Goal: Task Accomplishment & Management: Use online tool/utility

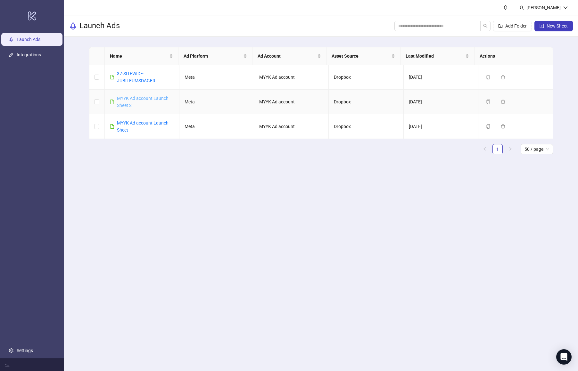
click at [147, 96] on link "MYYK Ad account Launch Sheet 2" at bounding box center [143, 102] width 52 height 12
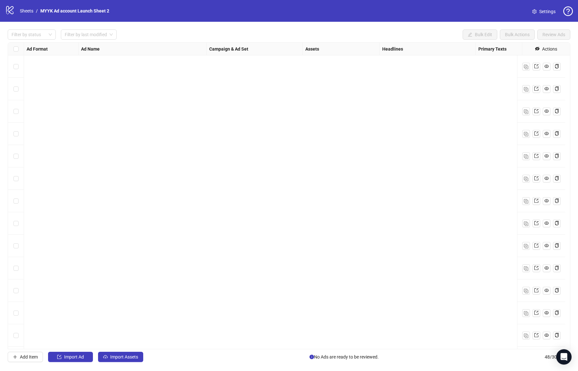
scroll to position [660, 0]
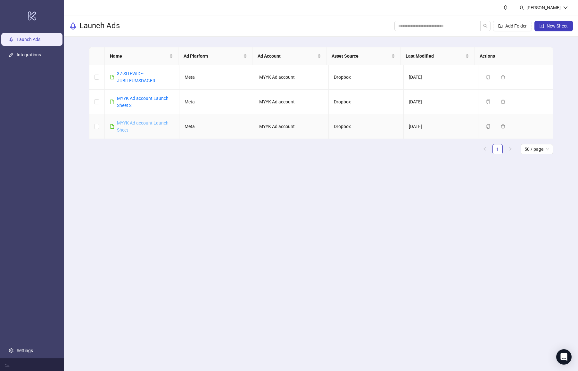
click at [151, 124] on link "MYYK Ad account Launch Sheet" at bounding box center [143, 126] width 52 height 12
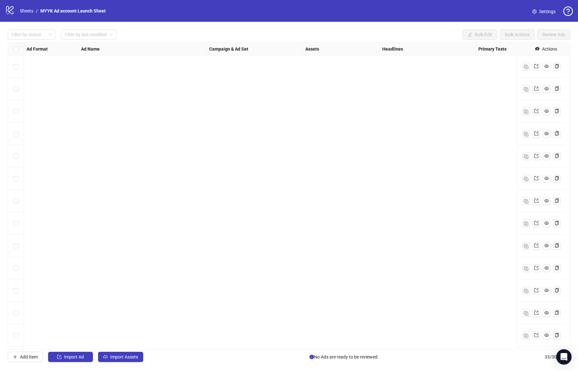
scroll to position [451, 0]
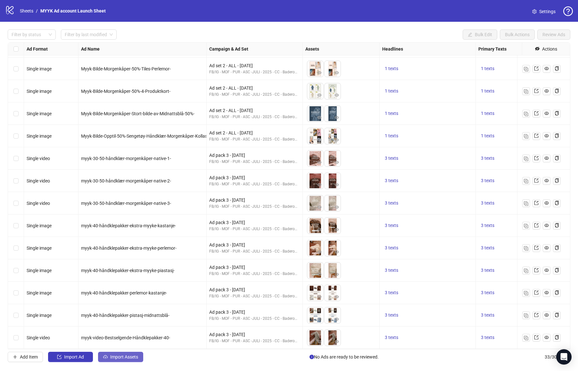
click at [120, 358] on span "Import Assets" at bounding box center [124, 357] width 28 height 5
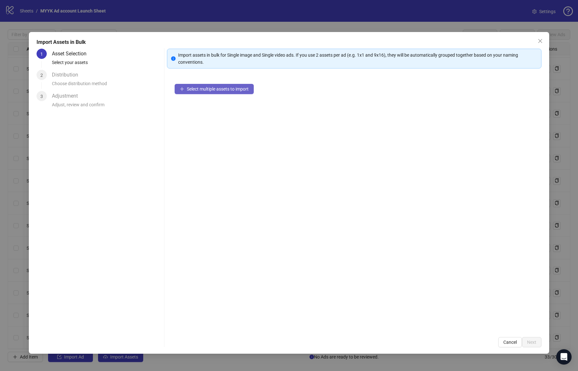
click at [214, 84] on button "Select multiple assets to import" at bounding box center [214, 89] width 79 height 10
click at [533, 337] on div "Import assets in bulk for Single image and Single video ads. If you use 2 asset…" at bounding box center [354, 198] width 374 height 299
click at [531, 342] on span "Next" at bounding box center [531, 342] width 9 height 5
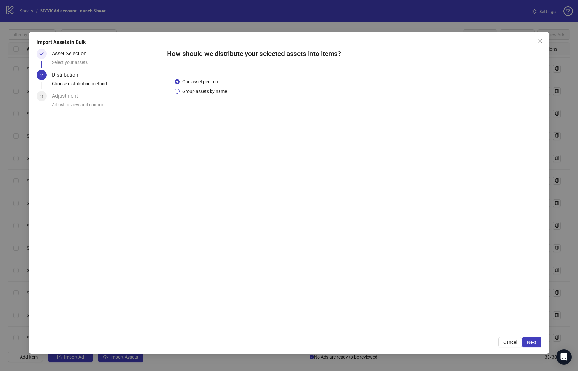
click at [205, 91] on span "Group assets by name" at bounding box center [205, 91] width 50 height 7
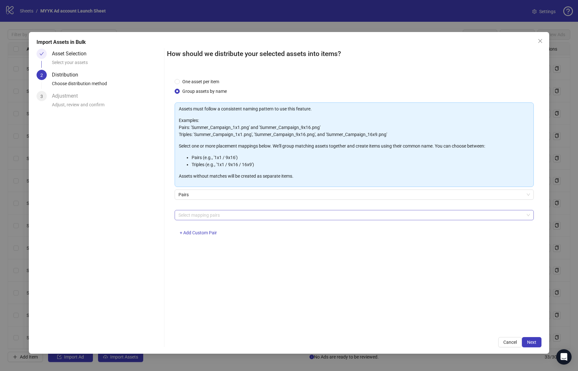
click at [214, 216] on div at bounding box center [351, 215] width 350 height 9
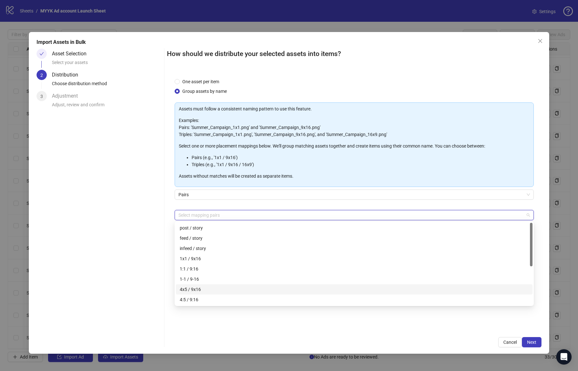
click at [220, 288] on div "4x5 / 9x16" at bounding box center [354, 289] width 349 height 7
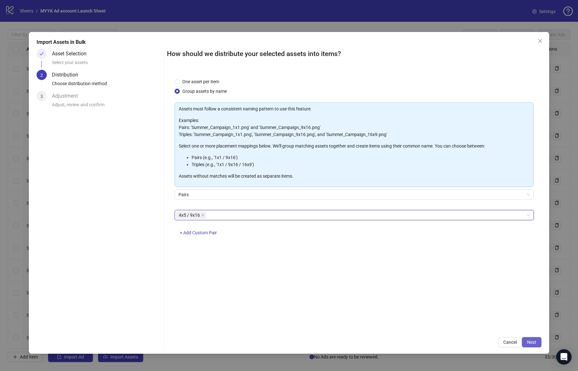
click at [536, 342] on button "Next" at bounding box center [532, 342] width 20 height 10
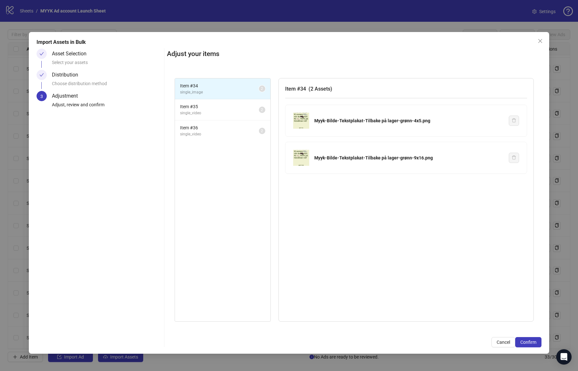
click at [536, 342] on button "Confirm" at bounding box center [528, 342] width 26 height 10
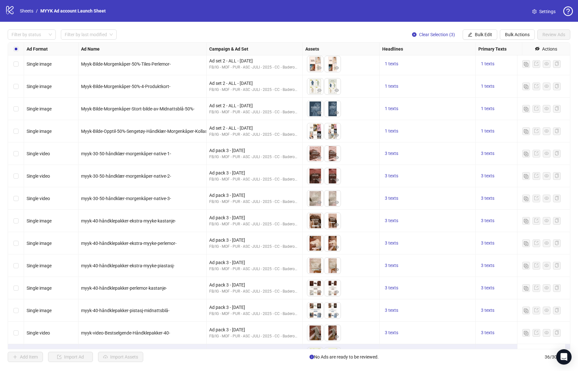
scroll to position [518, 0]
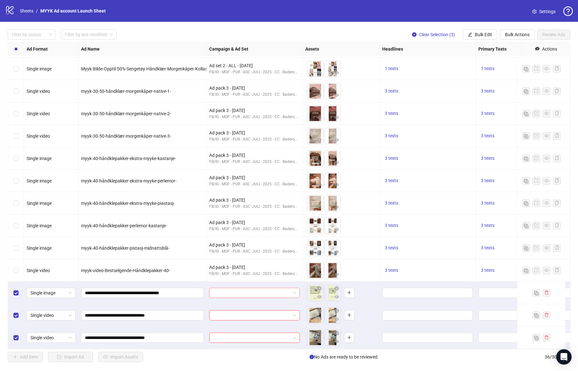
click at [261, 290] on input "search" at bounding box center [251, 293] width 77 height 10
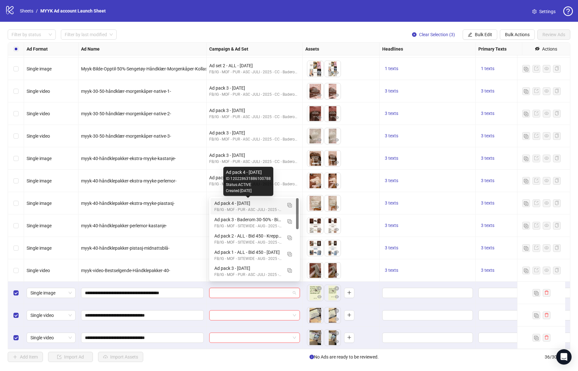
click at [250, 205] on div "Ad pack 4 - [DATE]" at bounding box center [248, 203] width 68 height 7
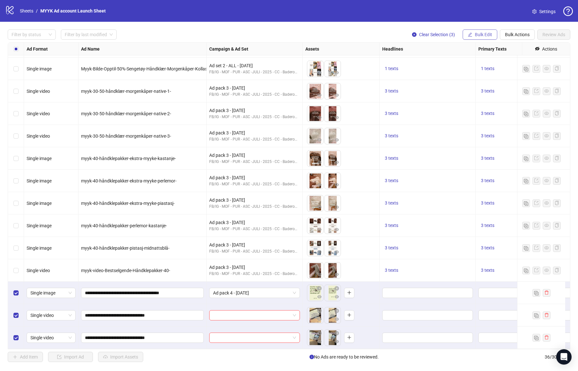
click at [491, 34] on span "Bulk Edit" at bounding box center [483, 34] width 17 height 5
click at [491, 67] on span "Campaign & Ad Set" at bounding box center [486, 67] width 38 height 7
click at [504, 77] on icon "check" at bounding box center [506, 79] width 4 height 4
click at [390, 290] on input "Edit values" at bounding box center [427, 293] width 82 height 7
click at [400, 269] on button "3 texts" at bounding box center [391, 271] width 19 height 8
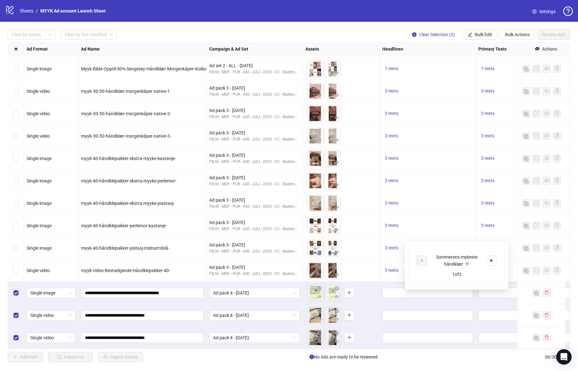
click at [470, 264] on div "Sommerens mykeste håndklær 🚿" at bounding box center [456, 261] width 53 height 14
drag, startPoint x: 467, startPoint y: 265, endPoint x: 433, endPoint y: 258, distance: 35.4
click at [433, 258] on div "Sommerens mykeste håndklær 🚿" at bounding box center [456, 261] width 53 height 14
click at [516, 34] on span "Bulk Actions" at bounding box center [517, 34] width 25 height 5
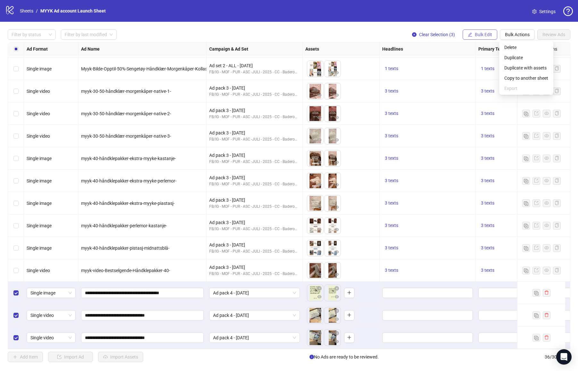
click at [483, 32] on span "Bulk Edit" at bounding box center [483, 34] width 17 height 5
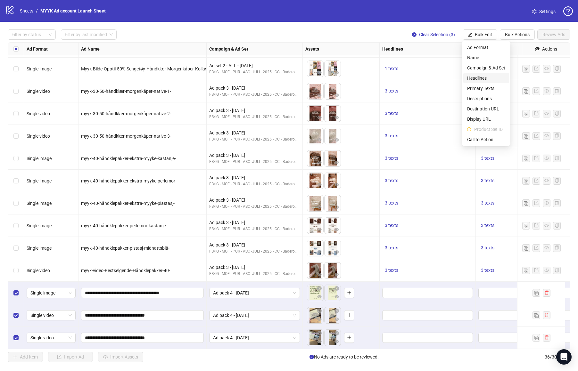
click at [482, 75] on span "Headlines" at bounding box center [486, 78] width 38 height 7
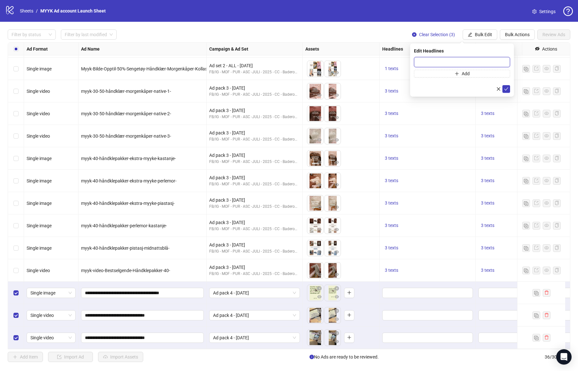
click at [421, 63] on input "text" at bounding box center [462, 62] width 96 height 10
paste input "**********"
type input "**********"
click at [453, 61] on input "**********" at bounding box center [462, 62] width 96 height 10
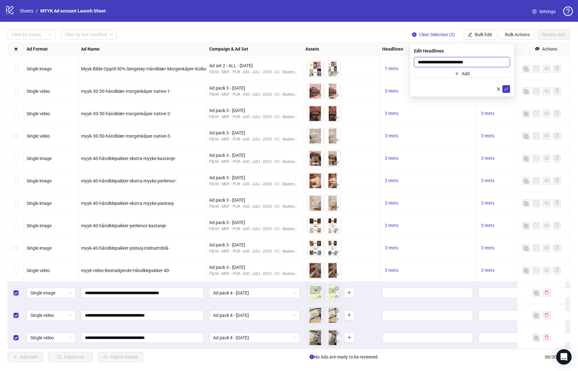
click at [453, 61] on input "**********" at bounding box center [462, 62] width 96 height 10
click at [449, 62] on input "**********" at bounding box center [462, 62] width 96 height 10
click at [398, 177] on button "3 texts" at bounding box center [391, 181] width 19 height 8
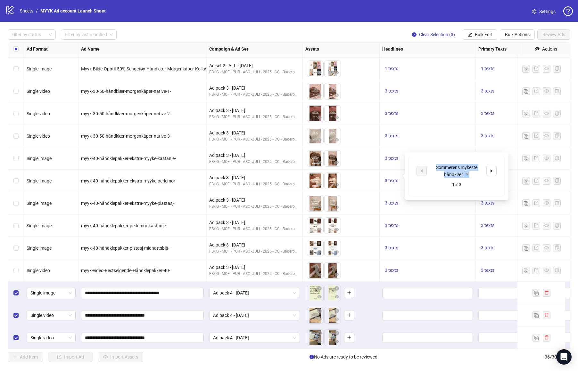
drag, startPoint x: 469, startPoint y: 173, endPoint x: 432, endPoint y: 169, distance: 37.1
click at [432, 169] on div "Sommerens mykeste håndklær 🚿" at bounding box center [456, 171] width 53 height 14
copy div "Sommerens mykeste håndklær 🚿"
click at [482, 36] on span "Bulk Edit" at bounding box center [483, 34] width 17 height 5
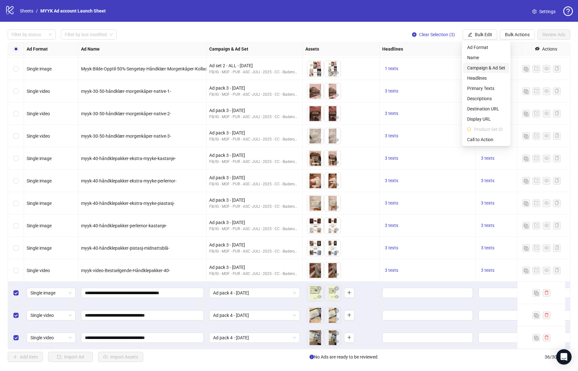
click at [484, 68] on span "Campaign & Ad Set" at bounding box center [486, 67] width 38 height 7
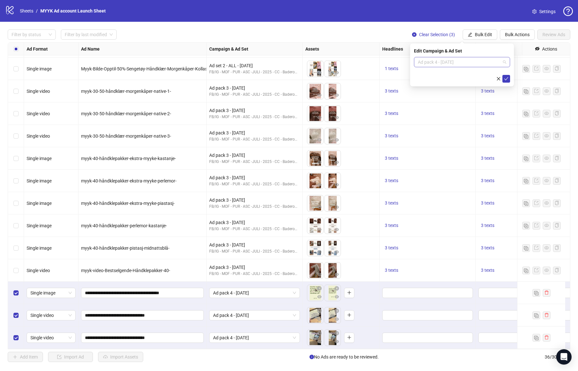
click at [442, 62] on span "Ad pack 4 - [DATE]" at bounding box center [462, 62] width 88 height 10
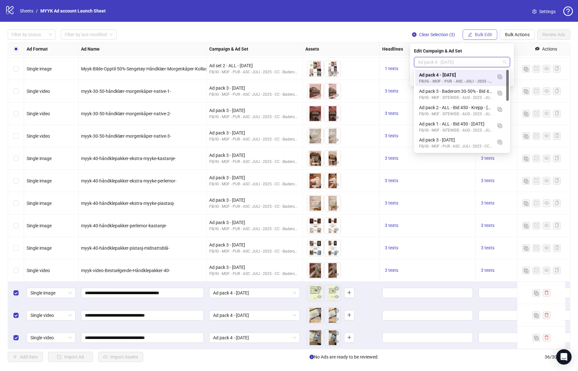
click at [482, 36] on span "Bulk Edit" at bounding box center [483, 34] width 17 height 5
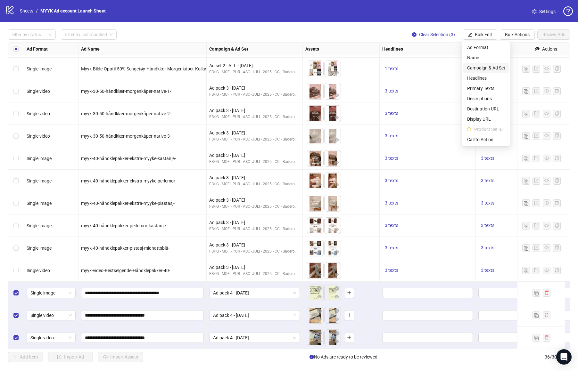
click at [483, 66] on span "Campaign & Ad Set" at bounding box center [486, 67] width 38 height 7
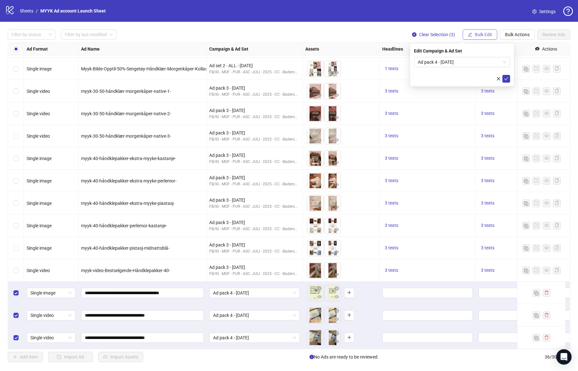
click at [482, 37] on span "Bulk Edit" at bounding box center [483, 34] width 17 height 5
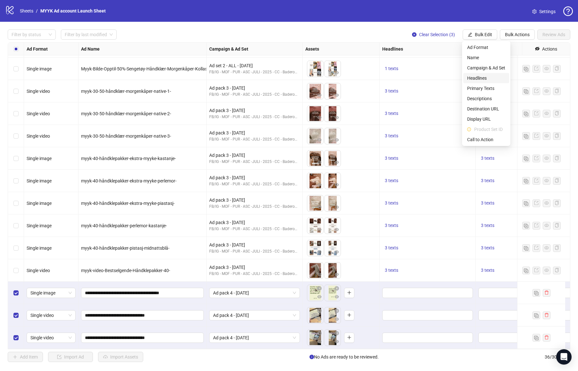
click at [483, 77] on span "Headlines" at bounding box center [486, 78] width 38 height 7
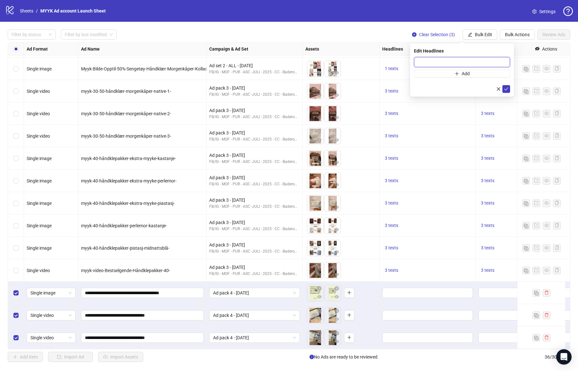
click at [418, 62] on input "text" at bounding box center [462, 62] width 96 height 10
paste input "**********"
type input "**********"
click at [445, 71] on button "Add" at bounding box center [462, 74] width 96 height 8
click at [393, 110] on button "3 texts" at bounding box center [391, 114] width 19 height 8
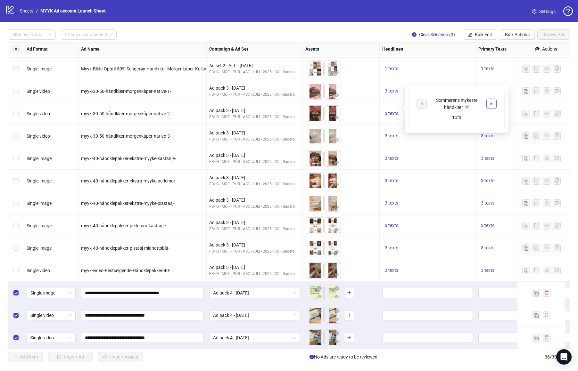
click at [494, 102] on button "button" at bounding box center [491, 104] width 10 height 10
drag, startPoint x: 430, startPoint y: 103, endPoint x: 481, endPoint y: 101, distance: 51.6
click at [481, 101] on div "9 av 10 anbefaler Myyk ⭐️" at bounding box center [456, 103] width 53 height 7
copy div "9 av 10 anbefaler Myyk ⭐️"
click at [484, 36] on span "Bulk Edit" at bounding box center [483, 34] width 17 height 5
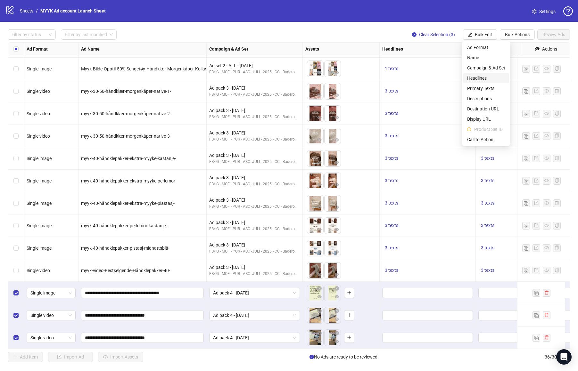
click at [484, 78] on span "Headlines" at bounding box center [486, 78] width 38 height 7
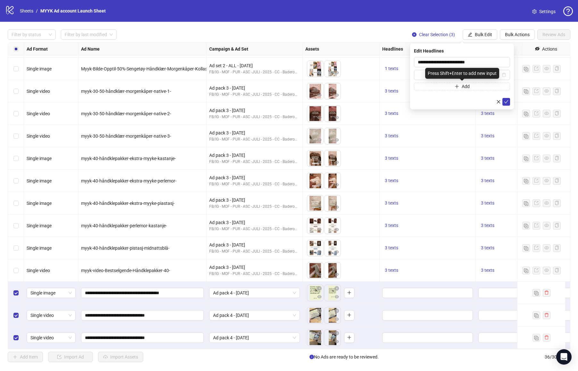
click at [450, 72] on div "Press Shift+Enter to add new input" at bounding box center [462, 73] width 74 height 11
click at [423, 77] on input "text" at bounding box center [459, 74] width 83 height 7
paste input "**********"
type input "**********"
click at [447, 85] on button "Add" at bounding box center [462, 87] width 96 height 8
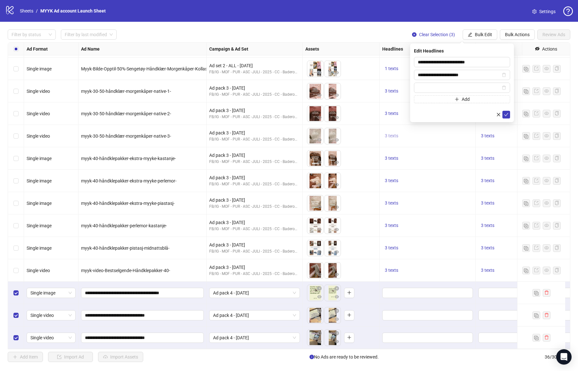
click at [395, 133] on span "3 texts" at bounding box center [391, 135] width 13 height 5
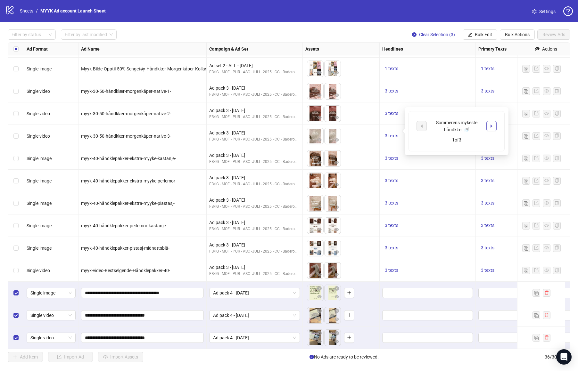
click at [491, 124] on icon "caret-right" at bounding box center [491, 126] width 4 height 4
drag, startPoint x: 468, startPoint y: 129, endPoint x: 432, endPoint y: 125, distance: 35.5
click at [432, 125] on div "9 av 10 anbefaler våre håndklær 🚿" at bounding box center [456, 126] width 53 height 14
copy div "9 av 10 anbefaler våre håndklær 🚿"
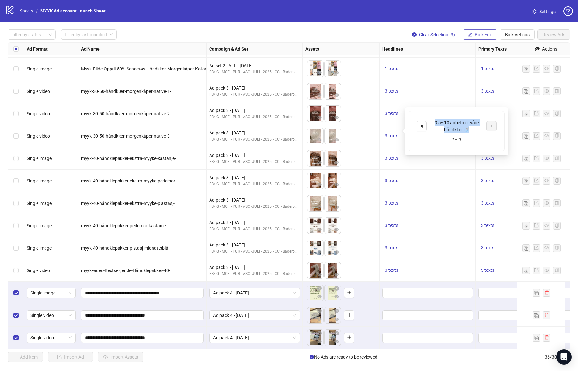
click at [482, 33] on span "Bulk Edit" at bounding box center [483, 34] width 17 height 5
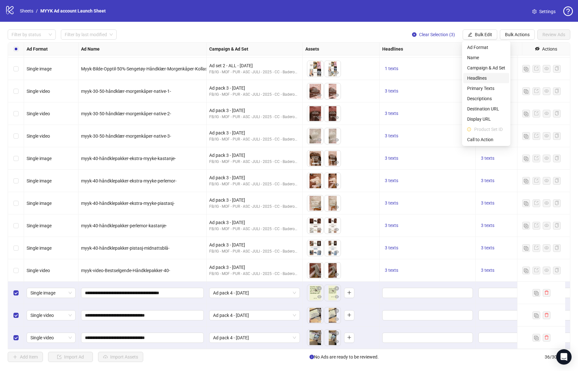
click at [482, 79] on span "Headlines" at bounding box center [486, 78] width 38 height 7
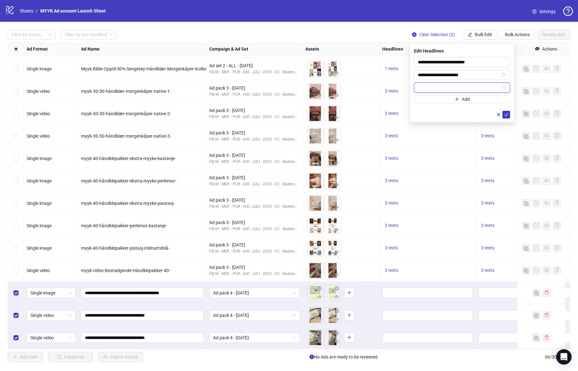
click at [435, 87] on input "text" at bounding box center [459, 87] width 83 height 7
paste input "**********"
type input "**********"
click at [506, 115] on icon "check" at bounding box center [506, 114] width 4 height 4
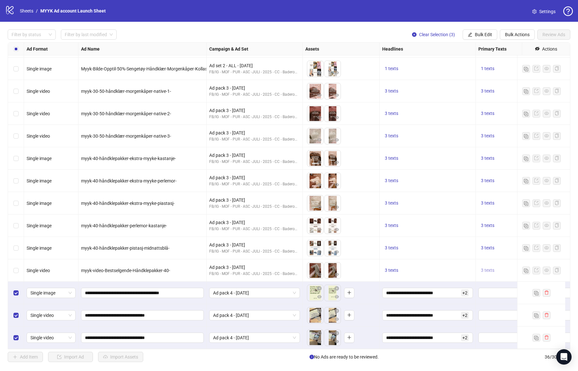
click at [487, 268] on span "3 texts" at bounding box center [487, 270] width 13 height 5
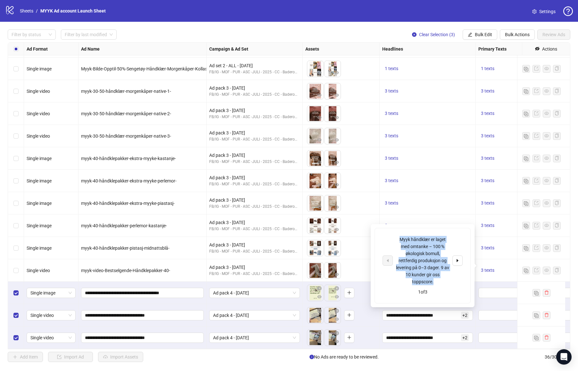
drag, startPoint x: 435, startPoint y: 282, endPoint x: 392, endPoint y: 239, distance: 61.2
click at [392, 239] on div "Myyk håndklær er laget med omtanke – 100 % økologisk bomull, rettferdig produks…" at bounding box center [422, 260] width 80 height 49
copy div "Myyk håndklær er laget med omtanke – 100 % økologisk bomull, rettferdig produks…"
click at [511, 37] on button "Bulk Actions" at bounding box center [517, 34] width 35 height 10
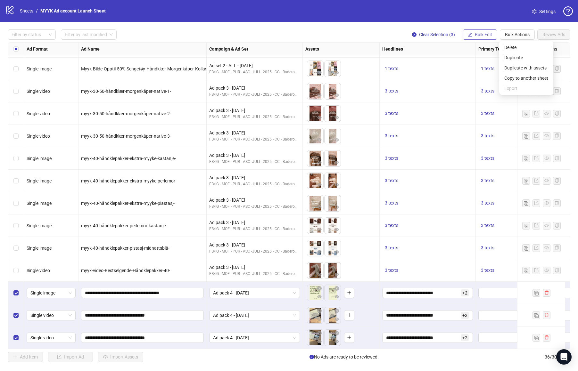
click at [477, 31] on button "Bulk Edit" at bounding box center [480, 34] width 35 height 10
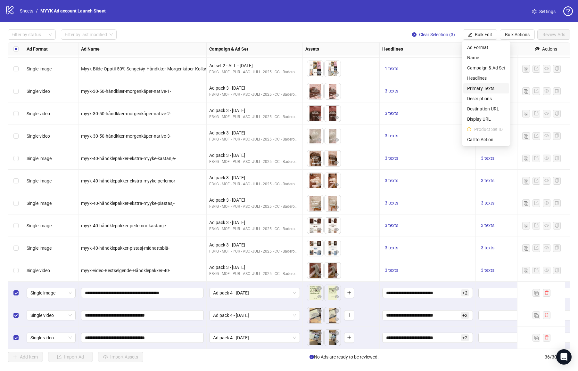
click at [483, 90] on span "Primary Texts" at bounding box center [486, 88] width 38 height 7
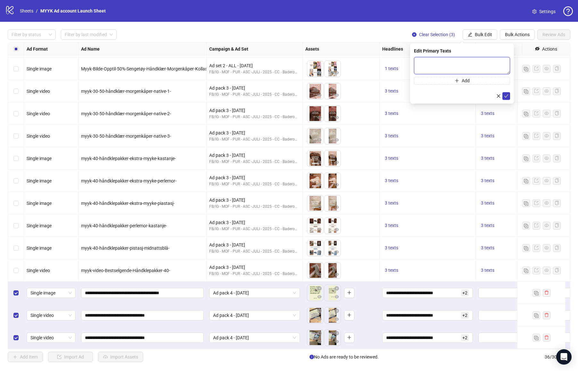
click at [443, 65] on textarea at bounding box center [462, 65] width 96 height 17
paste textarea "**********"
type textarea "**********"
click at [450, 80] on button "Add" at bounding box center [462, 81] width 96 height 8
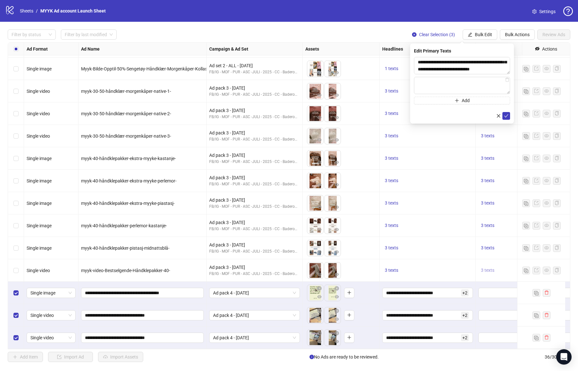
click at [483, 268] on span "3 texts" at bounding box center [487, 270] width 13 height 5
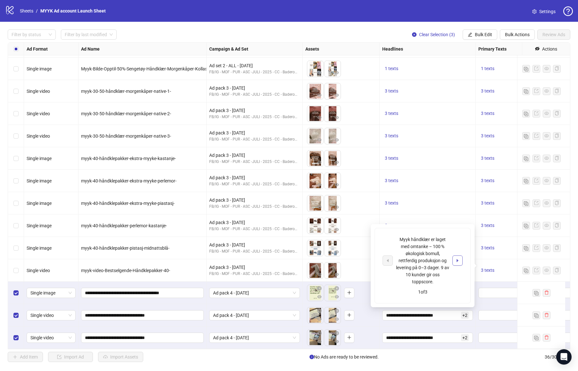
click at [457, 258] on icon "caret-right" at bounding box center [457, 260] width 4 height 4
drag, startPoint x: 418, startPoint y: 277, endPoint x: 391, endPoint y: 241, distance: 44.7
click at [391, 241] on div "🌿 Miljøvennlig og rettferdig produsert 🚚 Lynrask levering (0-3 dager) ⭐️⭐️⭐️⭐️⭐…" at bounding box center [422, 261] width 80 height 42
copy div "🌿 Miljøvennlig og rettferdig produsert 🚚 Lynrask levering (0-3 dager) ⭐️⭐️⭐️⭐️⭐…"
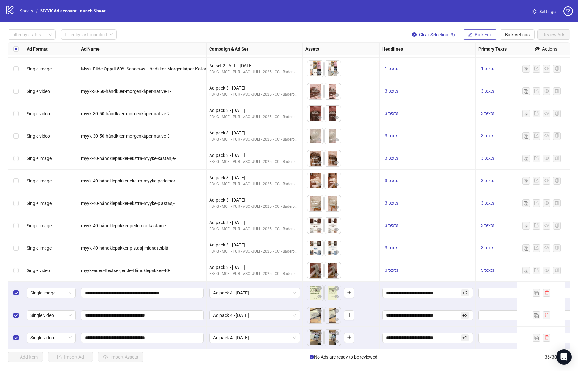
click at [488, 36] on span "Bulk Edit" at bounding box center [483, 34] width 17 height 5
click at [479, 85] on span "Primary Texts" at bounding box center [486, 88] width 38 height 7
click at [425, 81] on textarea at bounding box center [462, 75] width 96 height 17
paste textarea "**********"
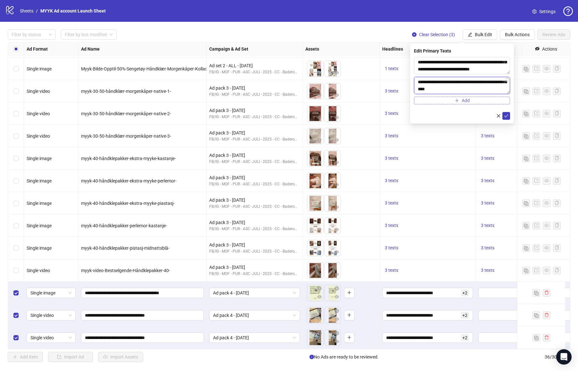
type textarea "**********"
click at [465, 101] on span "Add" at bounding box center [466, 100] width 8 height 5
click at [487, 245] on span "3 texts" at bounding box center [487, 247] width 13 height 5
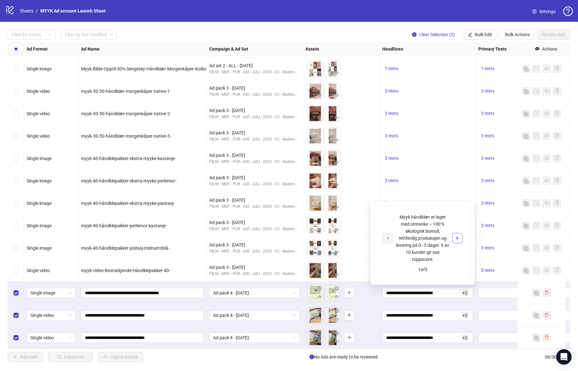
click at [455, 237] on icon "caret-right" at bounding box center [457, 238] width 4 height 4
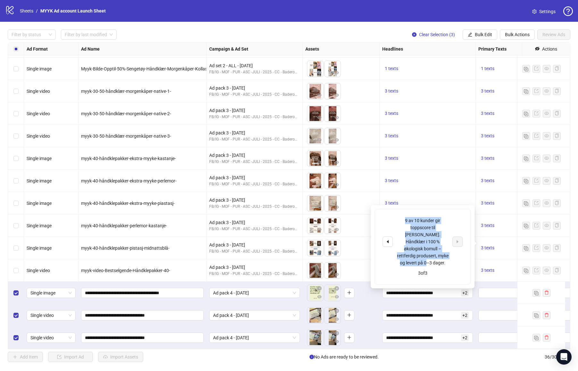
drag, startPoint x: 446, startPoint y: 256, endPoint x: 392, endPoint y: 220, distance: 64.9
click at [392, 220] on div "9 av 10 kunder gir toppscore til [PERSON_NAME]. Håndklær i 100 % økologisk bomu…" at bounding box center [422, 241] width 80 height 49
copy div "9 av 10 kunder gir toppscore til [PERSON_NAME]. Håndklær i 100 % økologisk bomu…"
click at [390, 239] on button "button" at bounding box center [387, 242] width 10 height 10
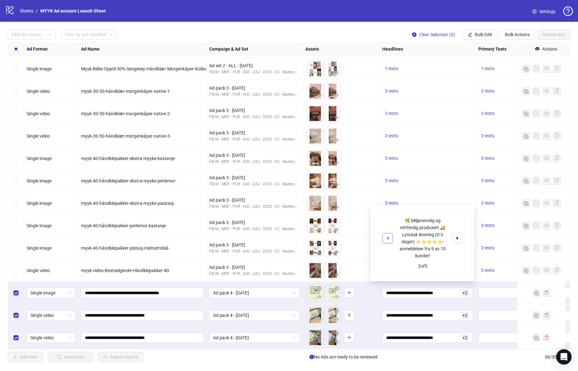
click at [390, 239] on button "button" at bounding box center [387, 238] width 10 height 10
click at [520, 32] on span "Bulk Actions" at bounding box center [517, 34] width 25 height 5
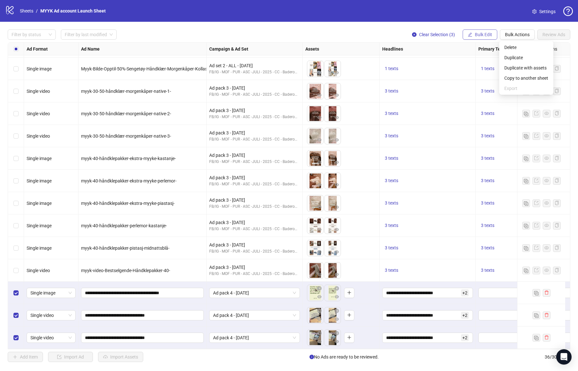
click at [482, 31] on button "Bulk Edit" at bounding box center [480, 34] width 35 height 10
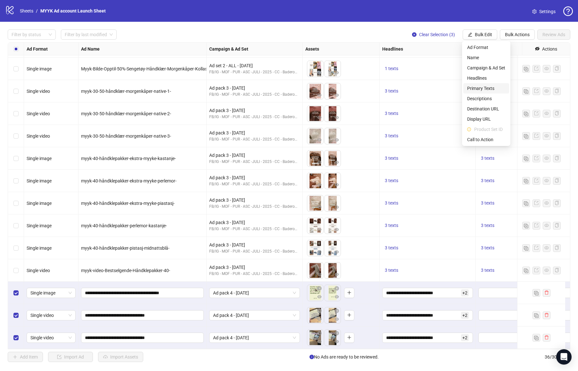
click at [486, 85] on span "Primary Texts" at bounding box center [486, 88] width 38 height 7
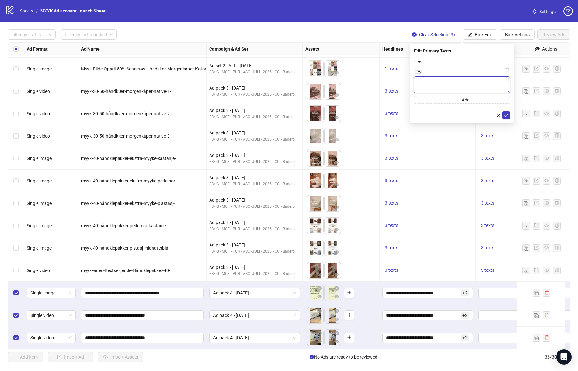
click at [449, 94] on textarea at bounding box center [462, 84] width 96 height 17
paste textarea "**********"
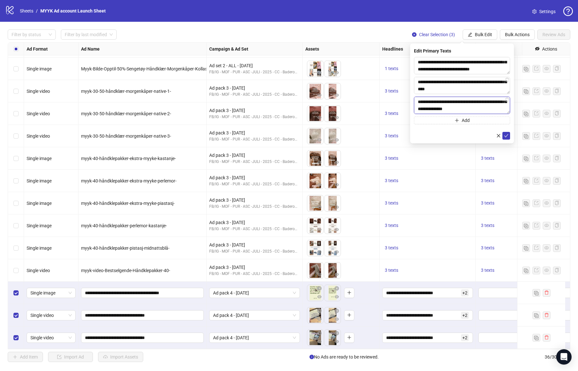
type textarea "**********"
click at [432, 204] on div "3 texts" at bounding box center [428, 203] width 96 height 22
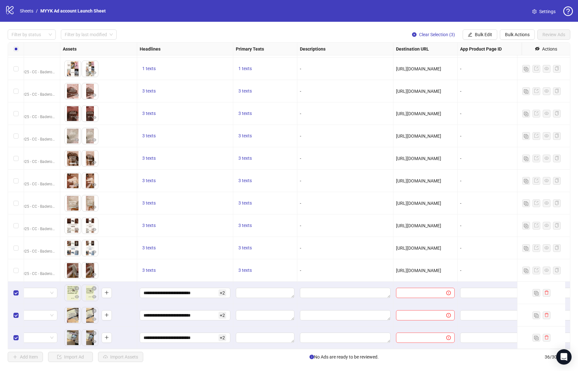
scroll to position [518, 255]
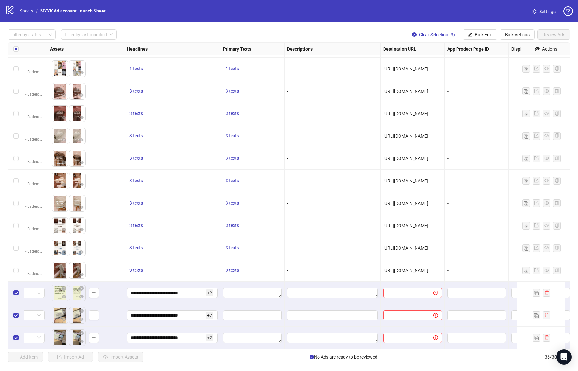
click at [409, 268] on span "[URL][DOMAIN_NAME]" at bounding box center [405, 270] width 45 height 5
copy span "[URL][DOMAIN_NAME]"
click at [485, 33] on span "Bulk Edit" at bounding box center [483, 34] width 17 height 5
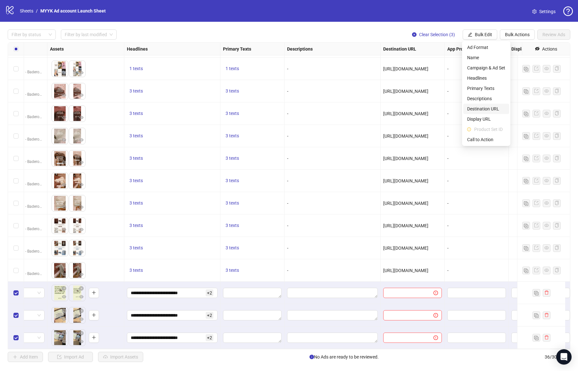
click at [491, 107] on span "Destination URL" at bounding box center [486, 108] width 38 height 7
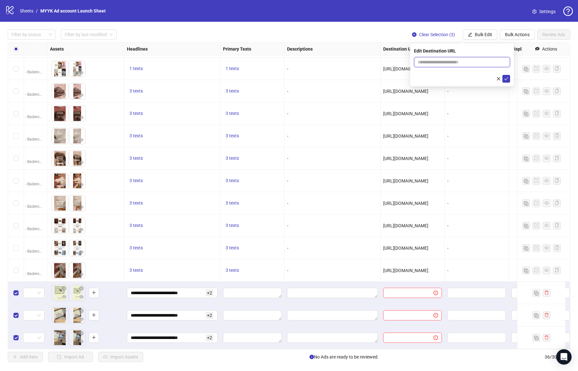
click at [456, 62] on input "text" at bounding box center [459, 62] width 83 height 7
click at [480, 33] on span "Bulk Edit" at bounding box center [483, 34] width 17 height 5
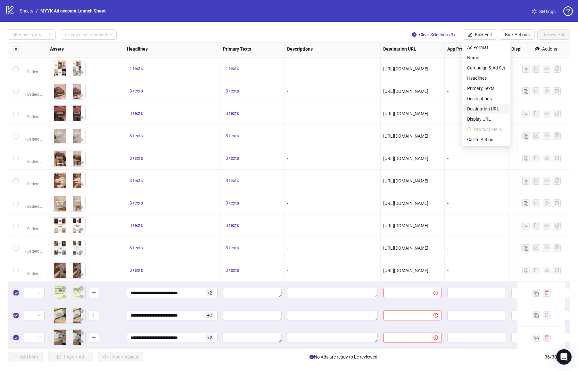
click at [488, 107] on span "Destination URL" at bounding box center [486, 108] width 38 height 7
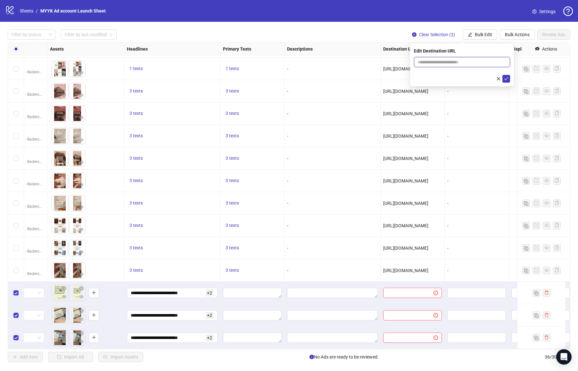
click at [453, 60] on input "text" at bounding box center [459, 62] width 83 height 7
paste input "**********"
type input "**********"
click at [505, 78] on icon "check" at bounding box center [506, 79] width 4 height 4
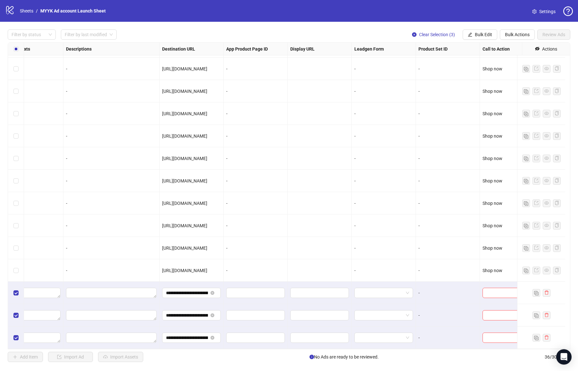
scroll to position [518, 490]
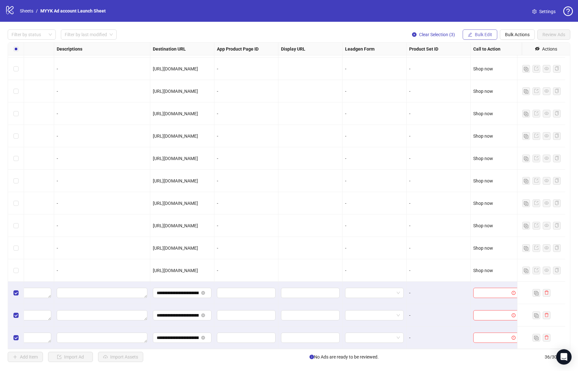
click at [479, 34] on span "Bulk Edit" at bounding box center [483, 34] width 17 height 5
click at [483, 140] on span "Call to Action" at bounding box center [486, 139] width 38 height 7
click at [461, 58] on input "search" at bounding box center [459, 62] width 83 height 10
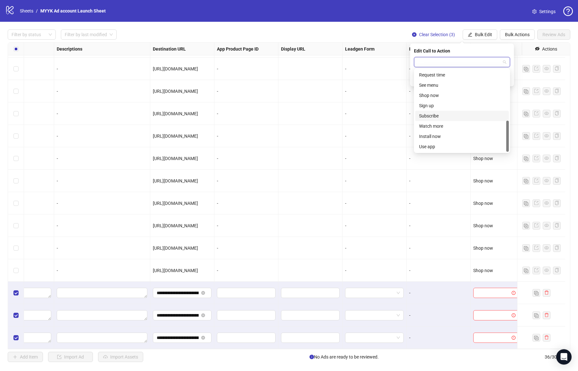
scroll to position [132, 0]
click at [438, 98] on div "Shop now" at bounding box center [462, 96] width 86 height 7
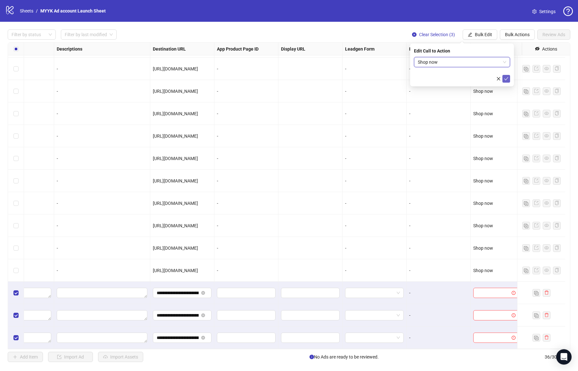
click at [503, 77] on button "submit" at bounding box center [506, 79] width 8 height 8
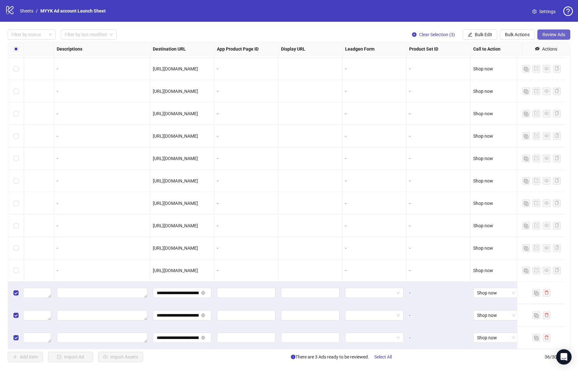
click at [551, 35] on span "Review Ads" at bounding box center [553, 34] width 23 height 5
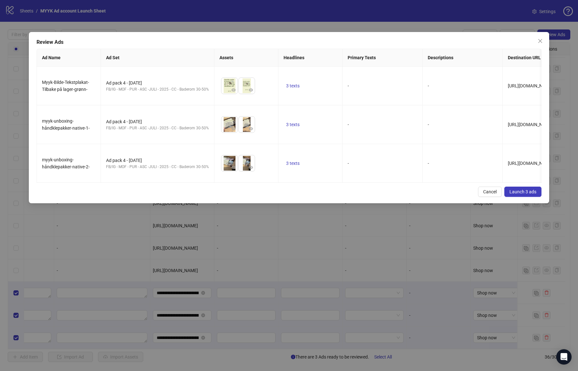
click at [523, 189] on span "Launch 3 ads" at bounding box center [522, 191] width 27 height 5
